Goal: Communication & Community: Ask a question

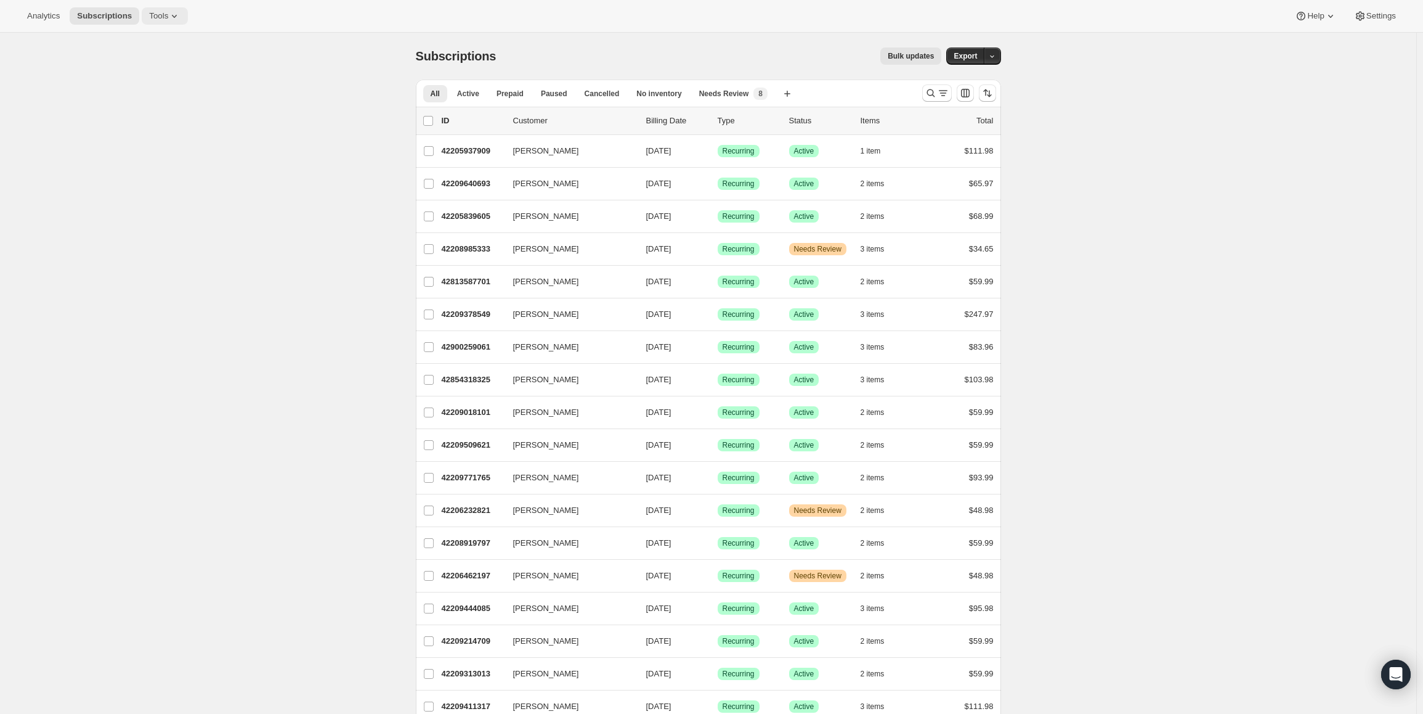
click at [165, 4] on div "Analytics Subscriptions Tools Help Settings" at bounding box center [711, 16] width 1423 height 33
click at [169, 15] on icon at bounding box center [174, 16] width 12 height 12
click at [168, 14] on icon at bounding box center [174, 16] width 12 height 12
click at [1393, 15] on span "Settings" at bounding box center [1382, 16] width 30 height 10
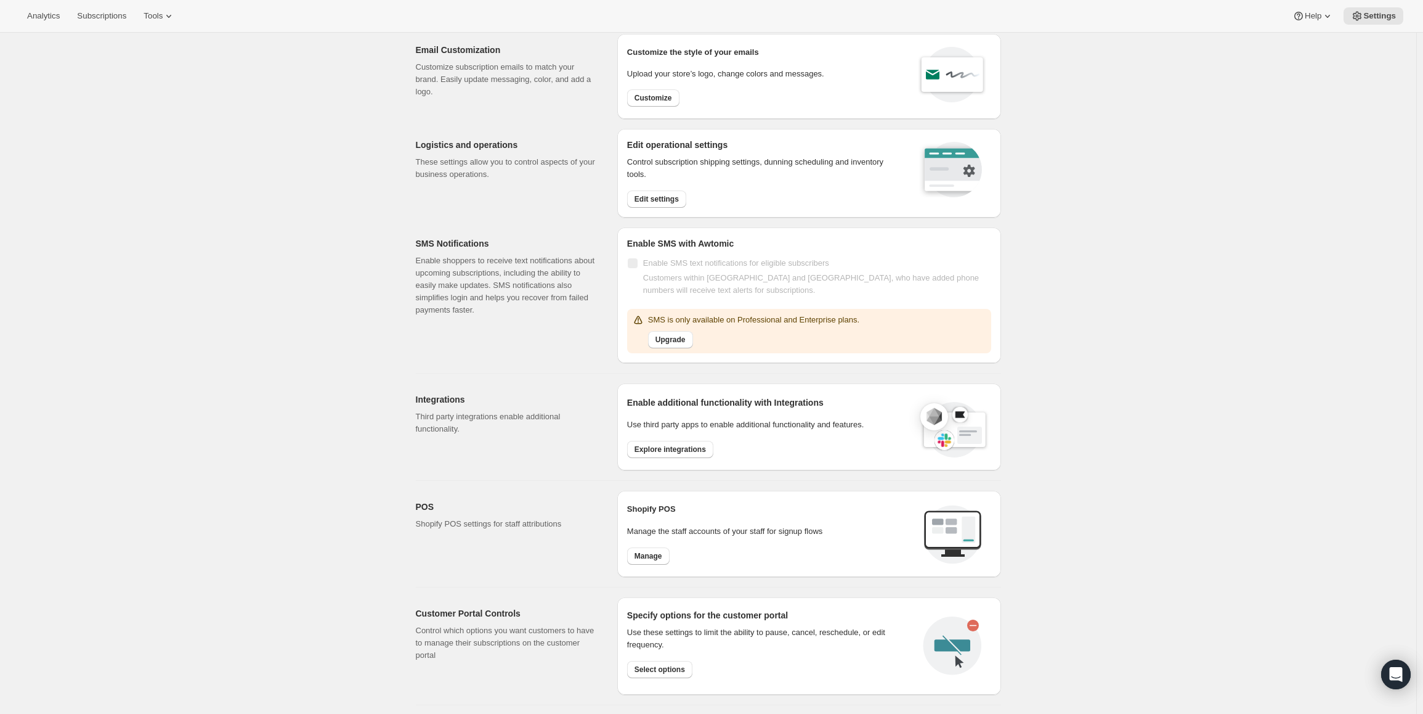
scroll to position [264, 0]
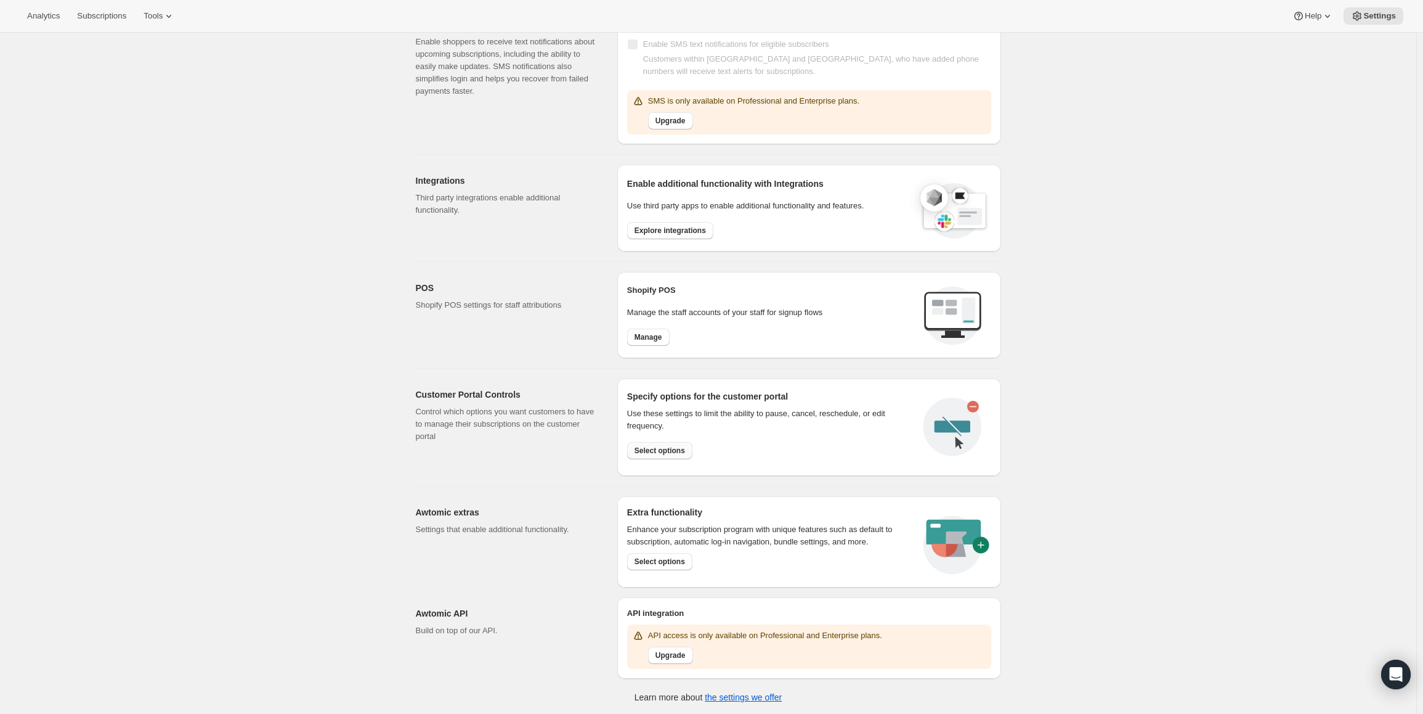
click at [653, 452] on span "Select options" at bounding box center [660, 451] width 51 height 10
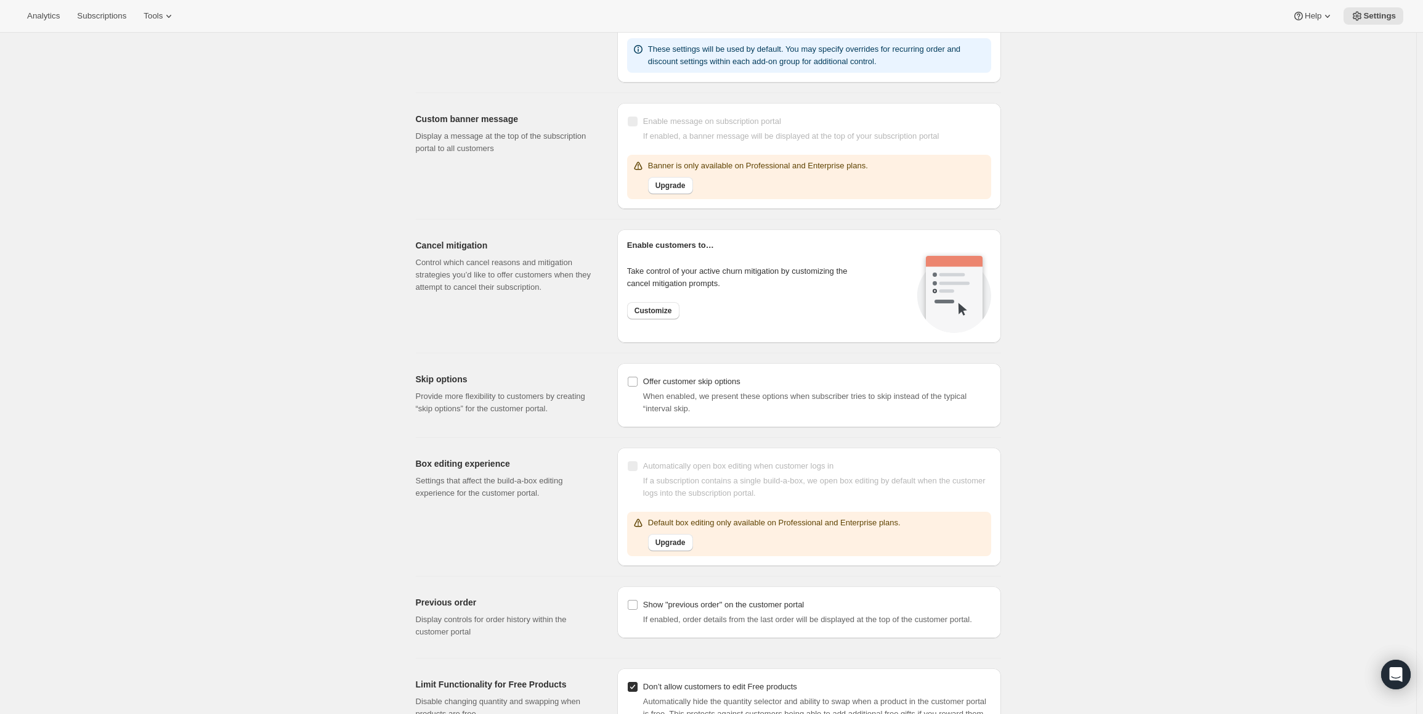
scroll to position [1011, 0]
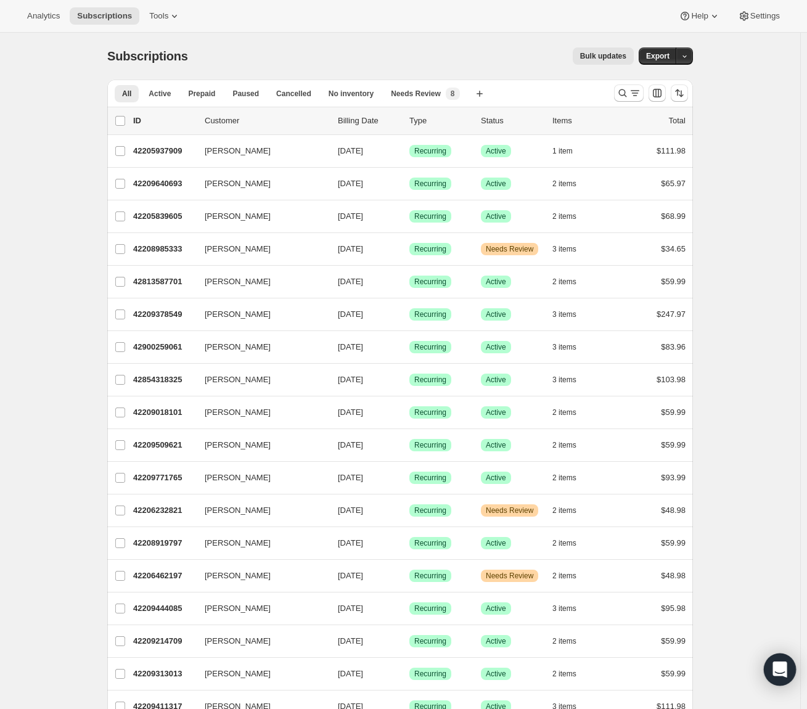
click at [768, 658] on div "Open Intercom Messenger" at bounding box center [779, 669] width 33 height 33
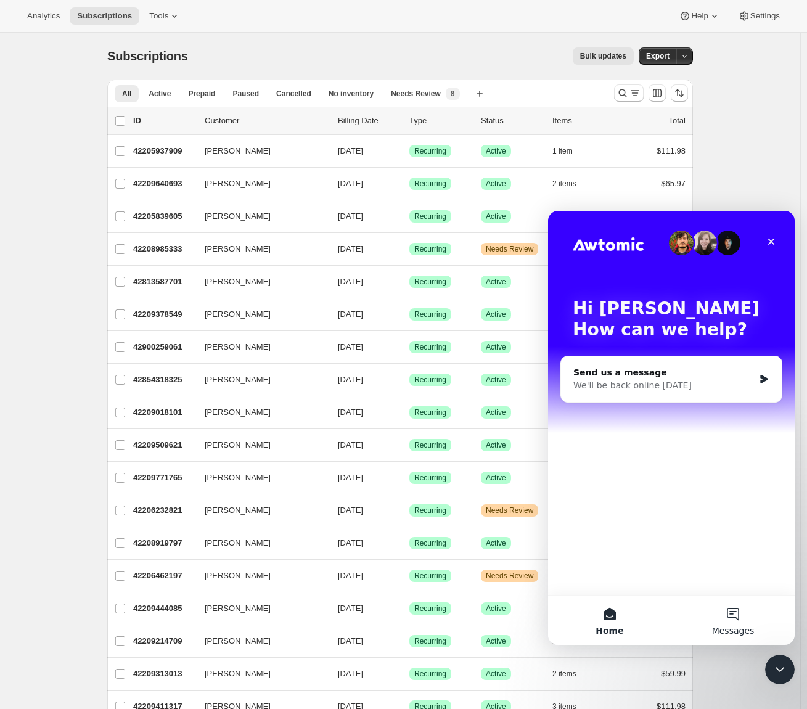
click at [747, 612] on button "Messages" at bounding box center [732, 619] width 123 height 49
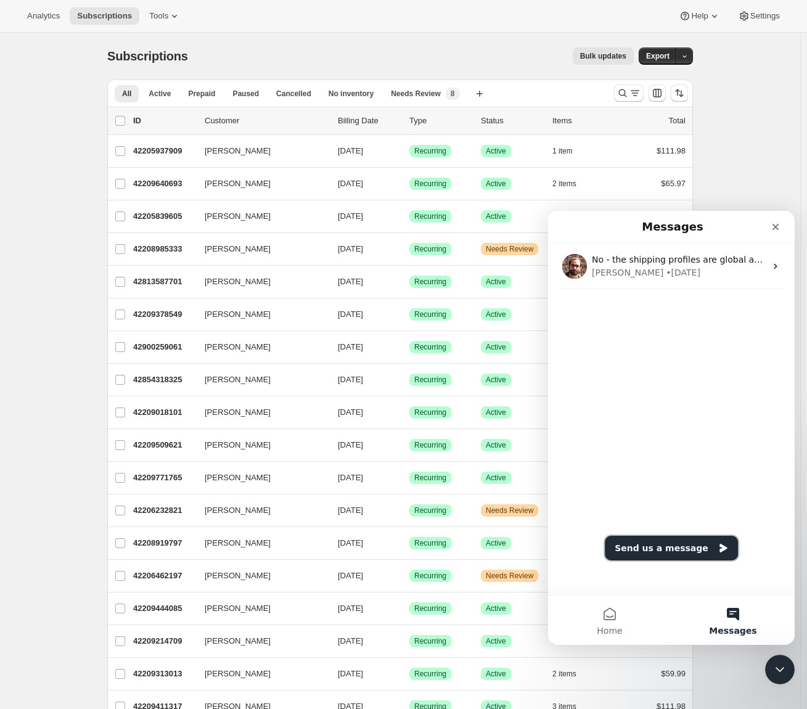
drag, startPoint x: 670, startPoint y: 552, endPoint x: 672, endPoint y: 536, distance: 15.5
click at [671, 550] on button "Send us a message" at bounding box center [671, 547] width 133 height 25
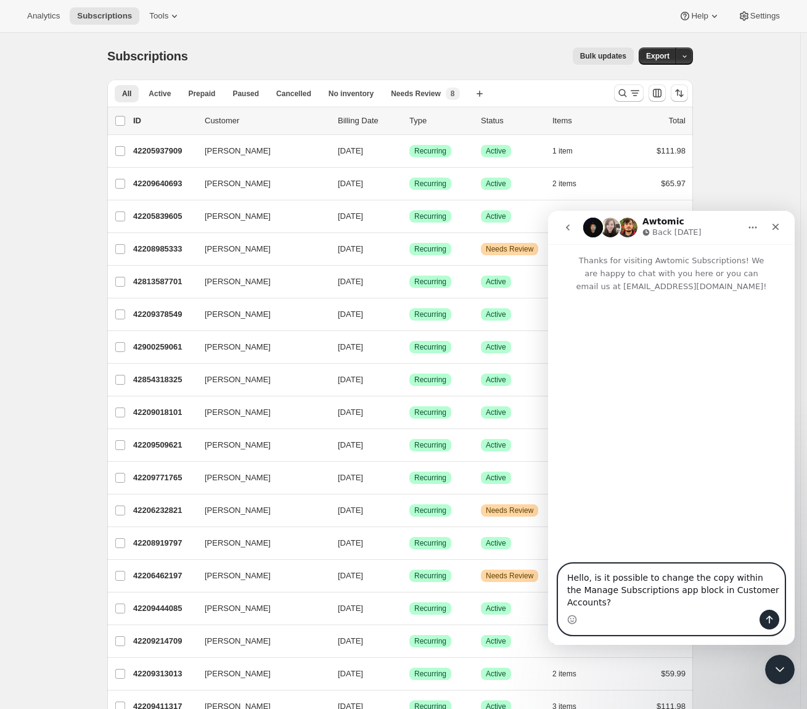
type textarea "Hello, is it possible to change the copy within the Manage Subscriptions app bl…"
drag, startPoint x: 646, startPoint y: 608, endPoint x: 698, endPoint y: 608, distance: 51.1
click at [648, 606] on textarea "Hello, is it possible to change the copy within the Manage Subscriptions app bl…" at bounding box center [671, 587] width 226 height 46
click at [766, 617] on icon "Send a message…" at bounding box center [769, 619] width 10 height 10
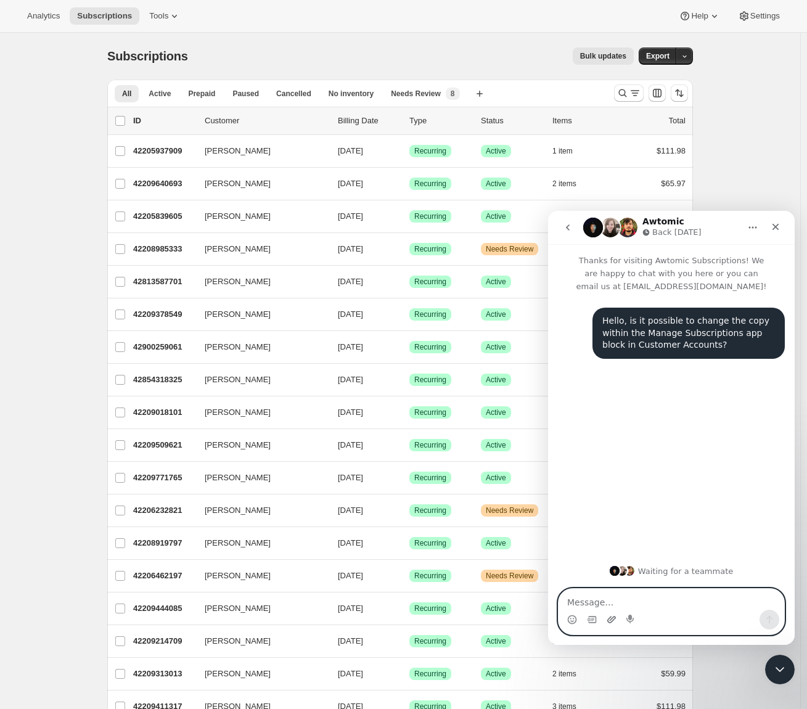
click at [609, 619] on icon "Upload attachment" at bounding box center [611, 619] width 10 height 10
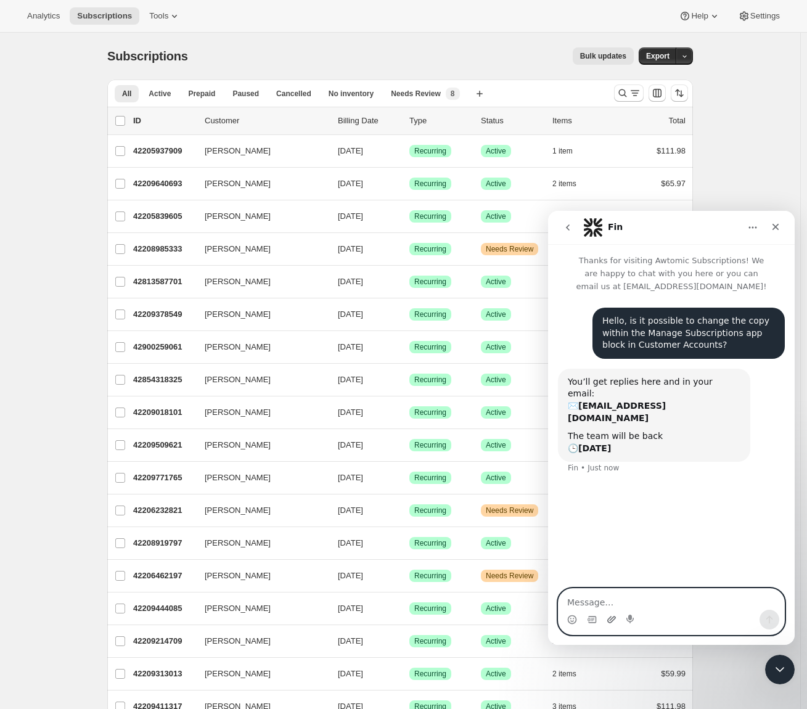
click at [609, 621] on icon "Upload attachment" at bounding box center [611, 619] width 10 height 10
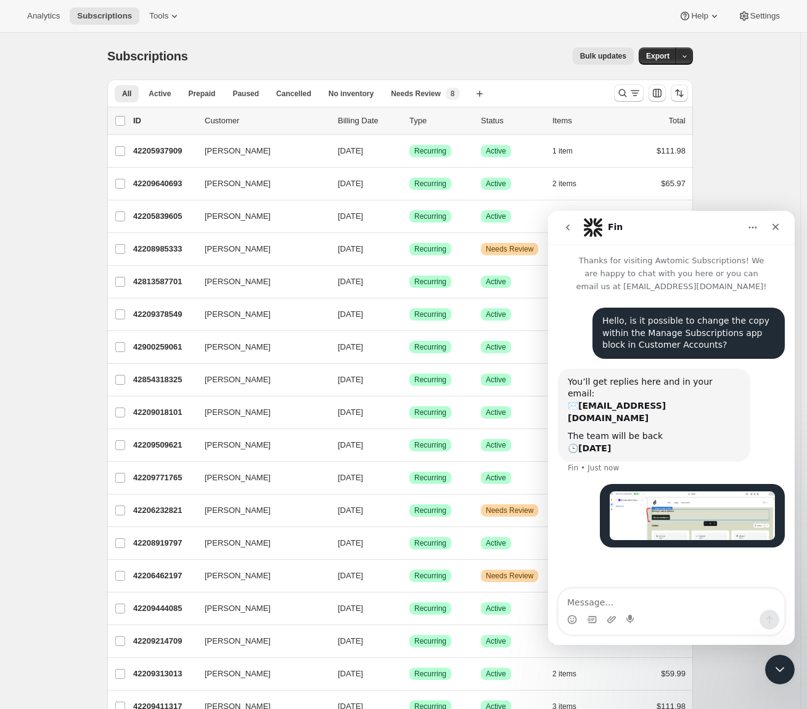
click at [751, 224] on icon "Home" at bounding box center [752, 227] width 10 height 10
click at [563, 226] on icon "go back" at bounding box center [568, 227] width 10 height 10
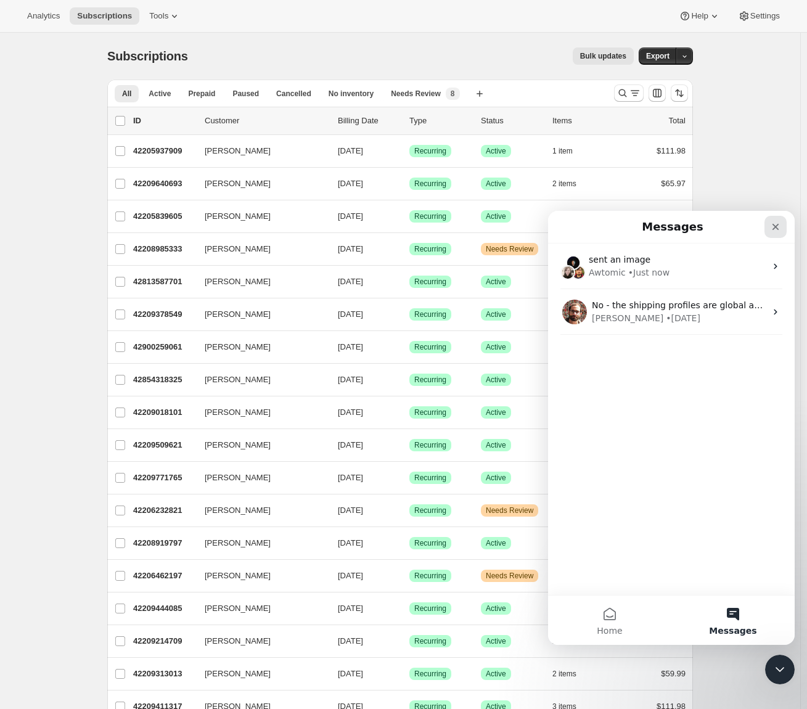
click at [773, 227] on icon "Close" at bounding box center [775, 227] width 10 height 10
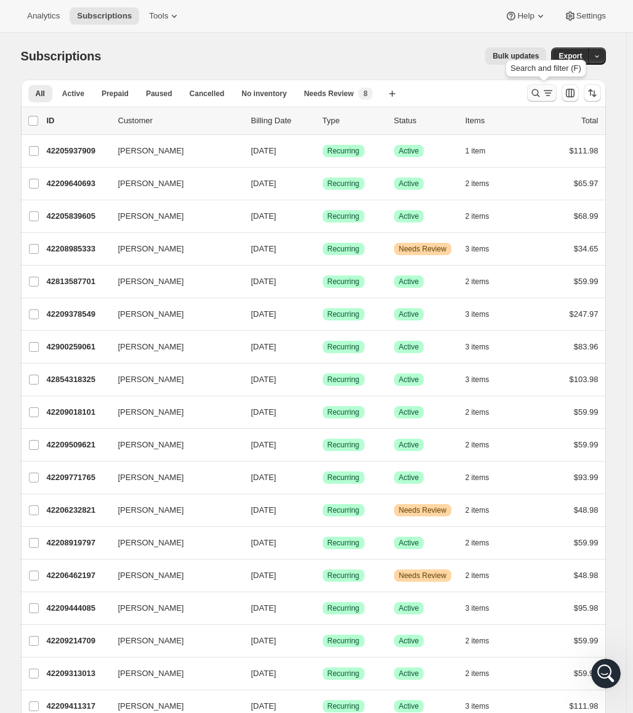
click at [535, 90] on icon "Search and filter results" at bounding box center [536, 93] width 12 height 12
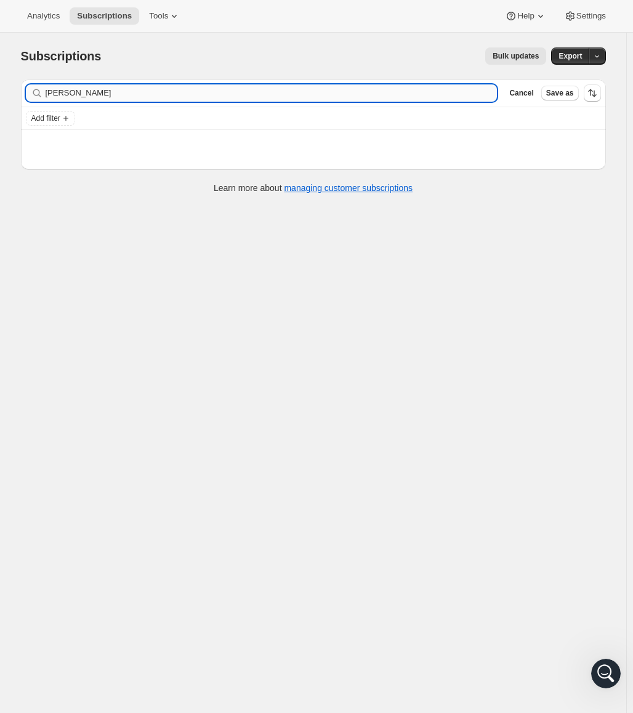
type input "jesse"
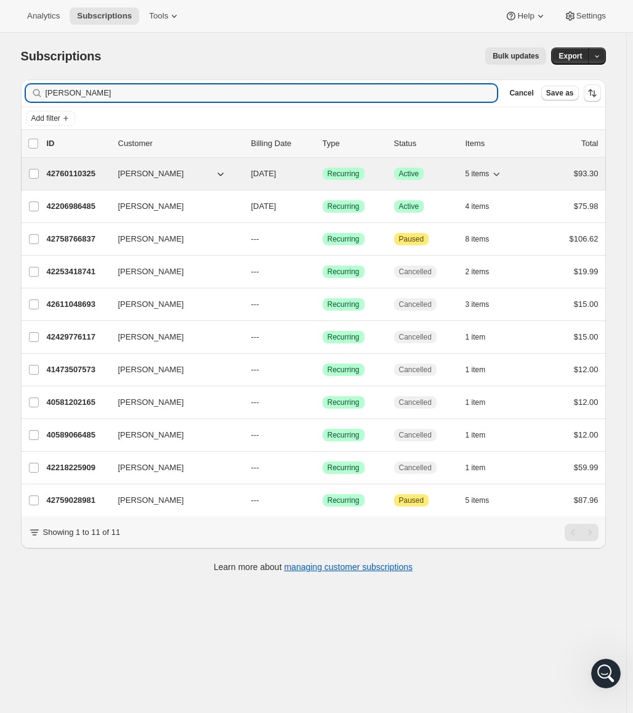
click at [140, 172] on span "[PERSON_NAME]" at bounding box center [151, 174] width 66 height 12
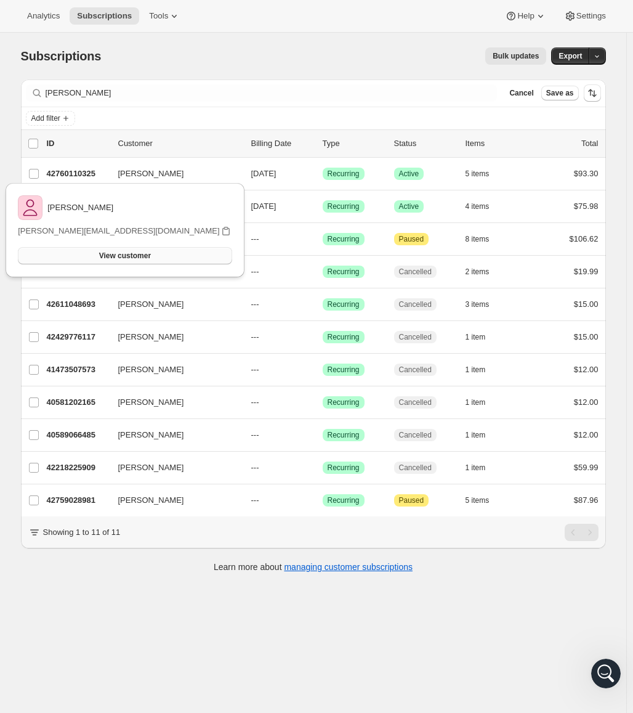
click at [134, 258] on button "View customer" at bounding box center [125, 255] width 214 height 17
click at [168, 18] on icon at bounding box center [174, 16] width 12 height 12
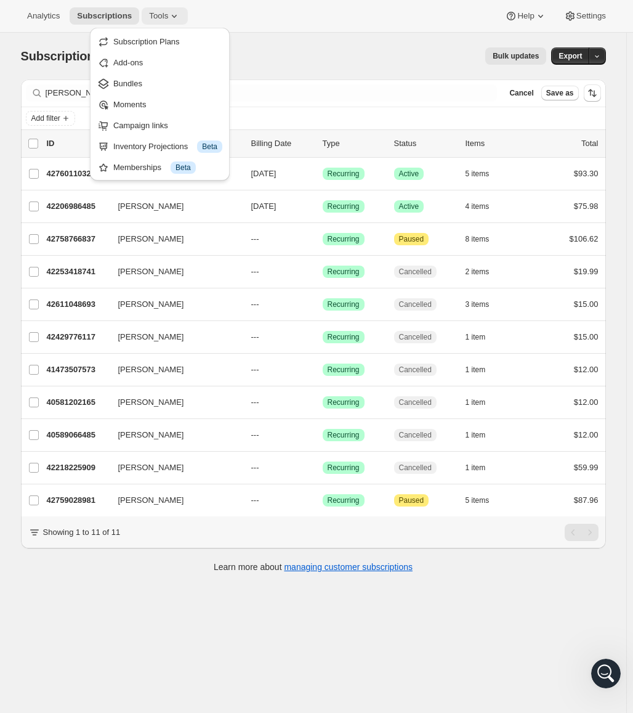
click at [168, 15] on icon at bounding box center [174, 16] width 12 height 12
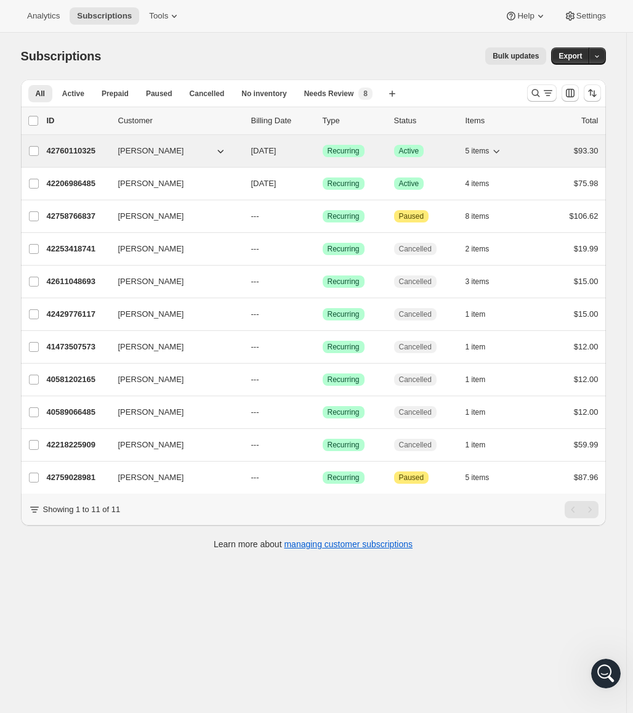
click at [71, 147] on p "42760110325" at bounding box center [78, 151] width 62 height 12
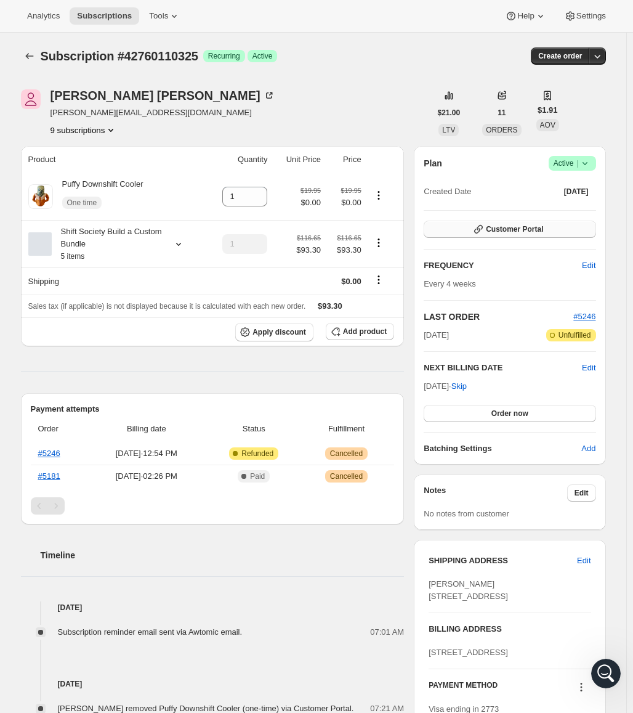
click at [507, 231] on span "Customer Portal" at bounding box center [514, 229] width 57 height 10
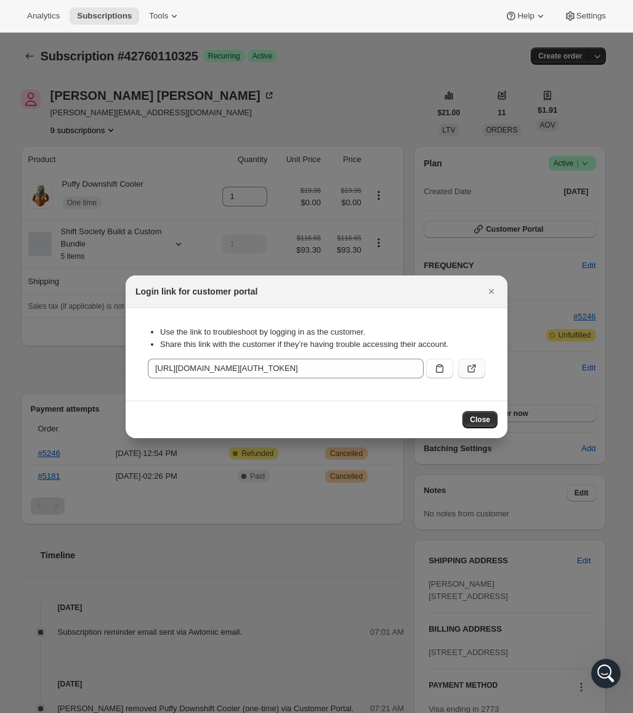
drag, startPoint x: 445, startPoint y: 368, endPoint x: 477, endPoint y: 375, distance: 32.9
click at [460, 399] on section "Use the link to troubleshoot by logging in as the customer. Share this link wit…" at bounding box center [317, 354] width 382 height 92
click at [475, 367] on icon ":rhu:" at bounding box center [472, 368] width 12 height 12
